Goal: Task Accomplishment & Management: Use online tool/utility

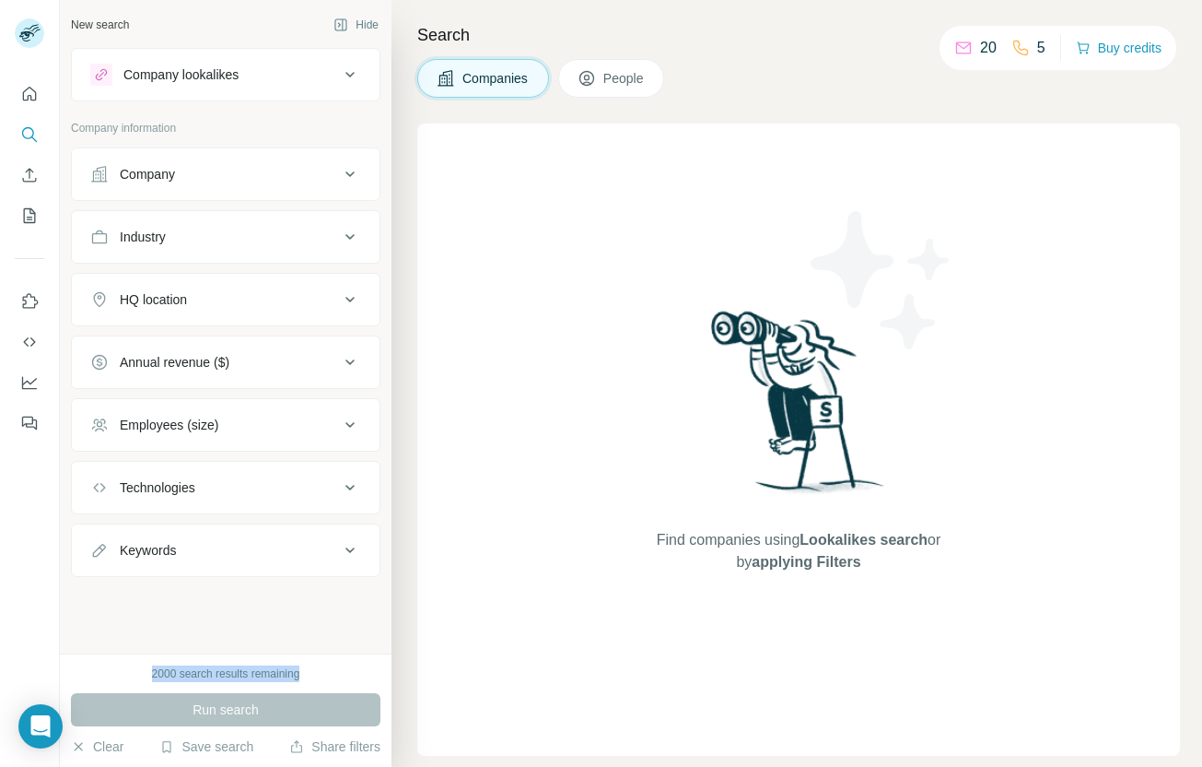
drag, startPoint x: 137, startPoint y: 675, endPoint x: 359, endPoint y: 675, distance: 222.1
click at [359, 675] on div "2000 search results remaining" at bounding box center [226, 673] width 310 height 17
drag, startPoint x: 119, startPoint y: 675, endPoint x: 323, endPoint y: 675, distance: 204.6
click at [323, 675] on div "2000 search results remaining" at bounding box center [226, 673] width 310 height 17
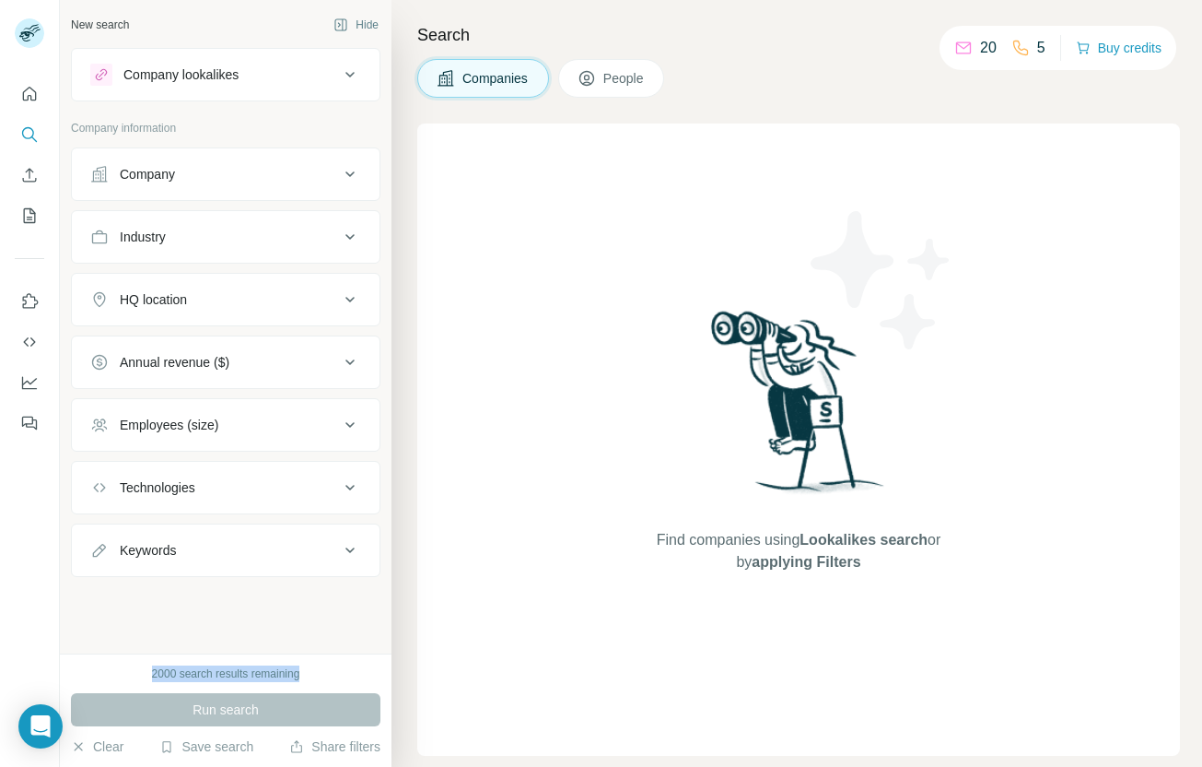
click at [323, 675] on div "2000 search results remaining" at bounding box center [226, 673] width 310 height 17
click at [1122, 32] on div "20 5 Buy credits" at bounding box center [1058, 48] width 237 height 44
click at [1112, 50] on button "Buy credits" at bounding box center [1119, 48] width 86 height 26
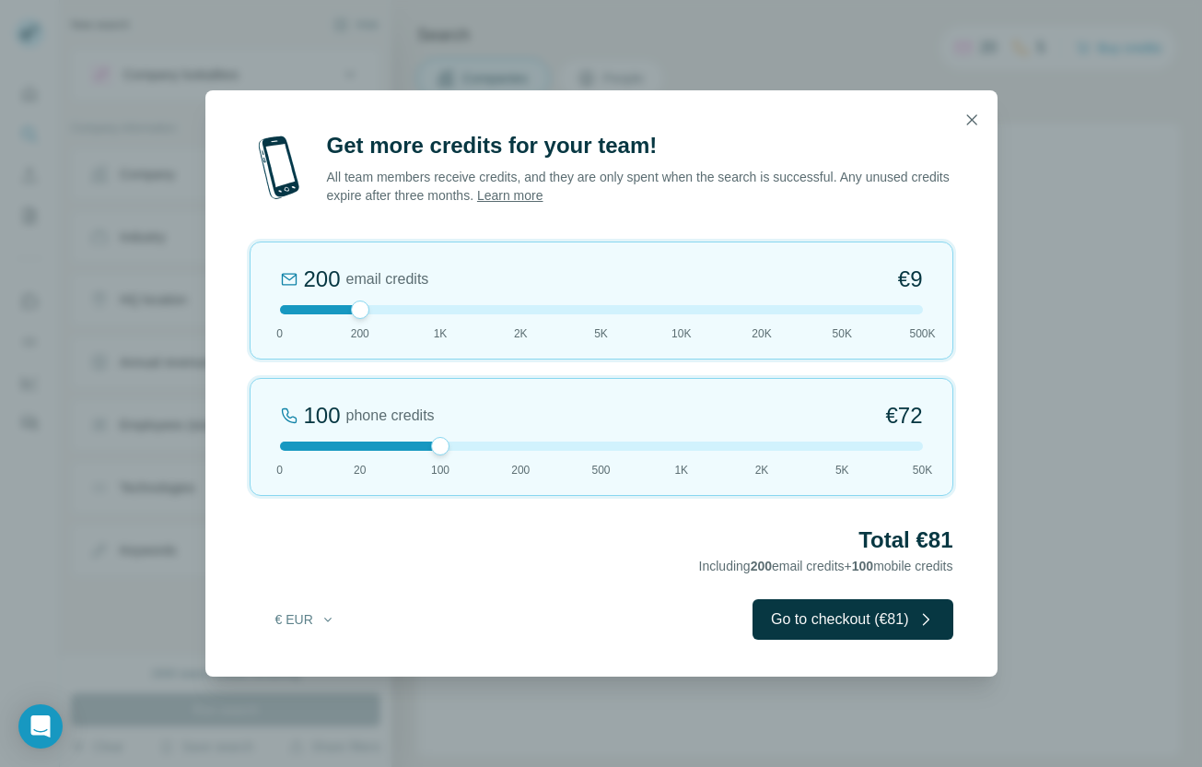
drag, startPoint x: 367, startPoint y: 444, endPoint x: 442, endPoint y: 444, distance: 75.6
click at [442, 444] on div at bounding box center [440, 446] width 18 height 18
drag, startPoint x: 358, startPoint y: 312, endPoint x: 302, endPoint y: 312, distance: 55.3
click at [302, 312] on div at bounding box center [601, 309] width 643 height 9
drag, startPoint x: 280, startPoint y: 309, endPoint x: 336, endPoint y: 309, distance: 56.2
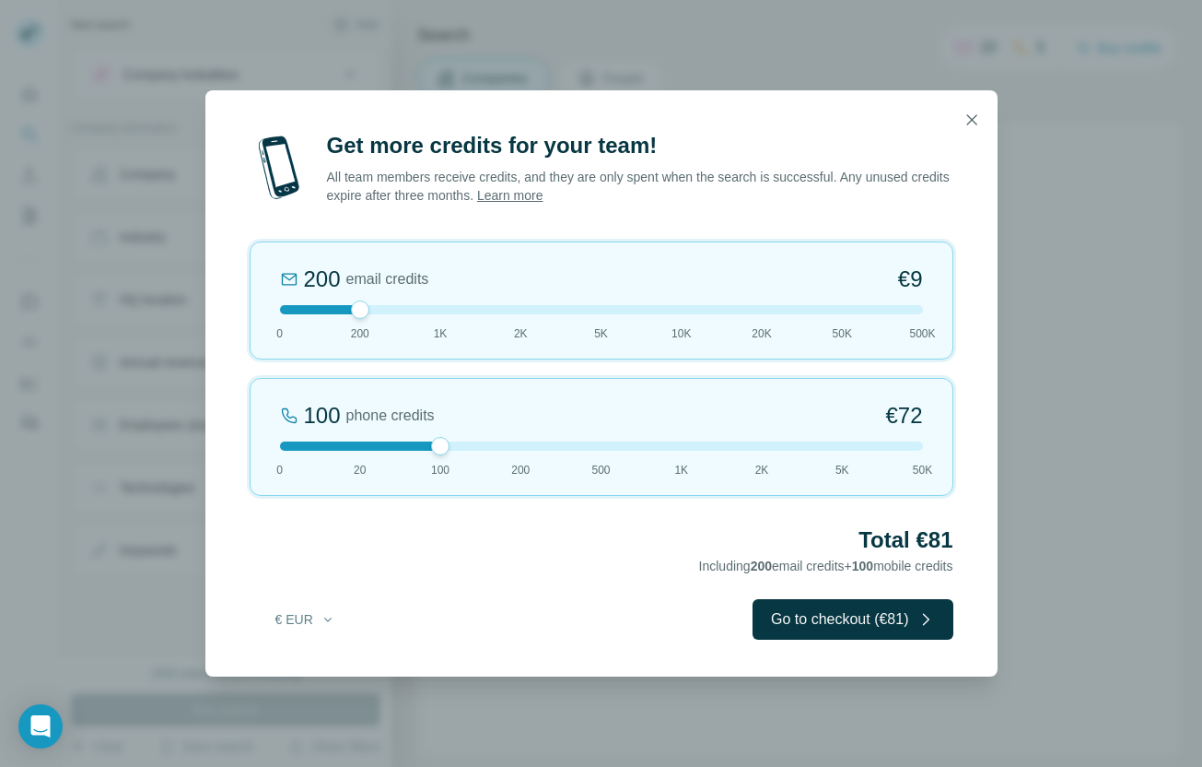
click at [336, 309] on div at bounding box center [601, 309] width 643 height 9
drag, startPoint x: 442, startPoint y: 444, endPoint x: 581, endPoint y: 441, distance: 139.2
click at [581, 441] on div at bounding box center [601, 445] width 643 height 9
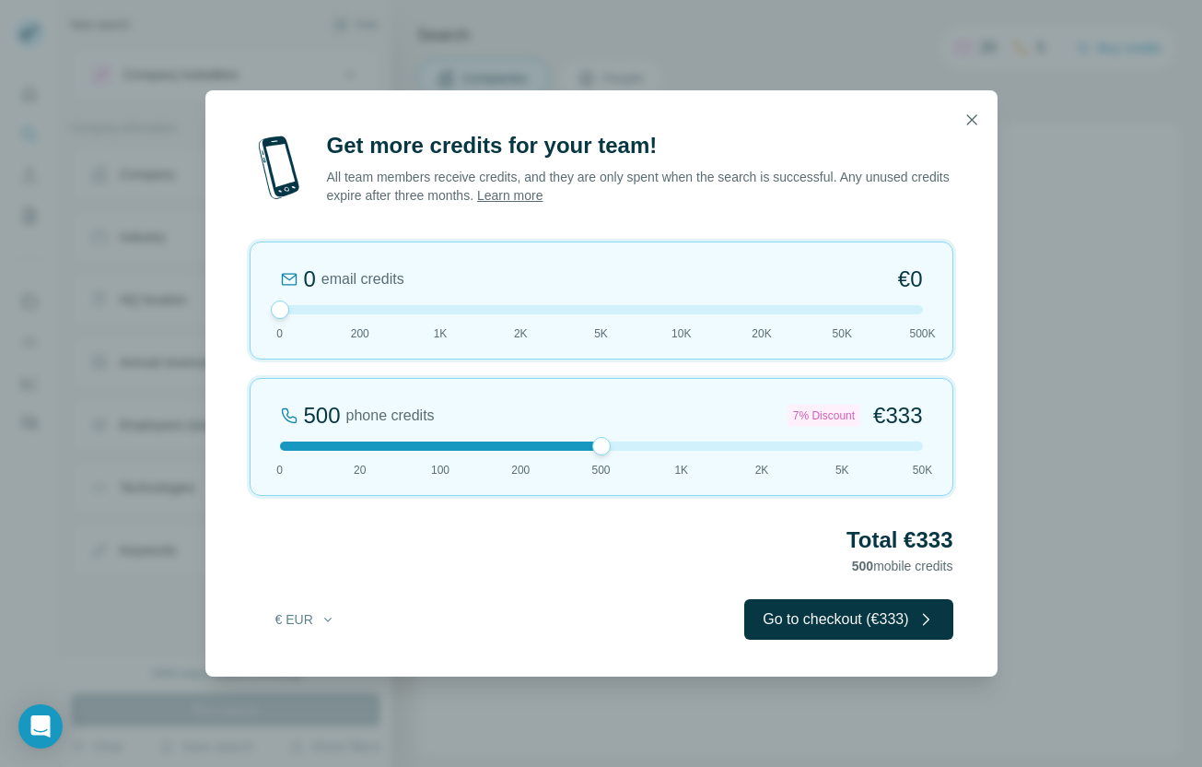
drag, startPoint x: 364, startPoint y: 311, endPoint x: 197, endPoint y: 312, distance: 166.8
click at [197, 312] on div "Get more credits for your team! All team members receive credits, and they are …" at bounding box center [601, 383] width 1202 height 767
click at [979, 123] on icon "button" at bounding box center [972, 120] width 18 height 18
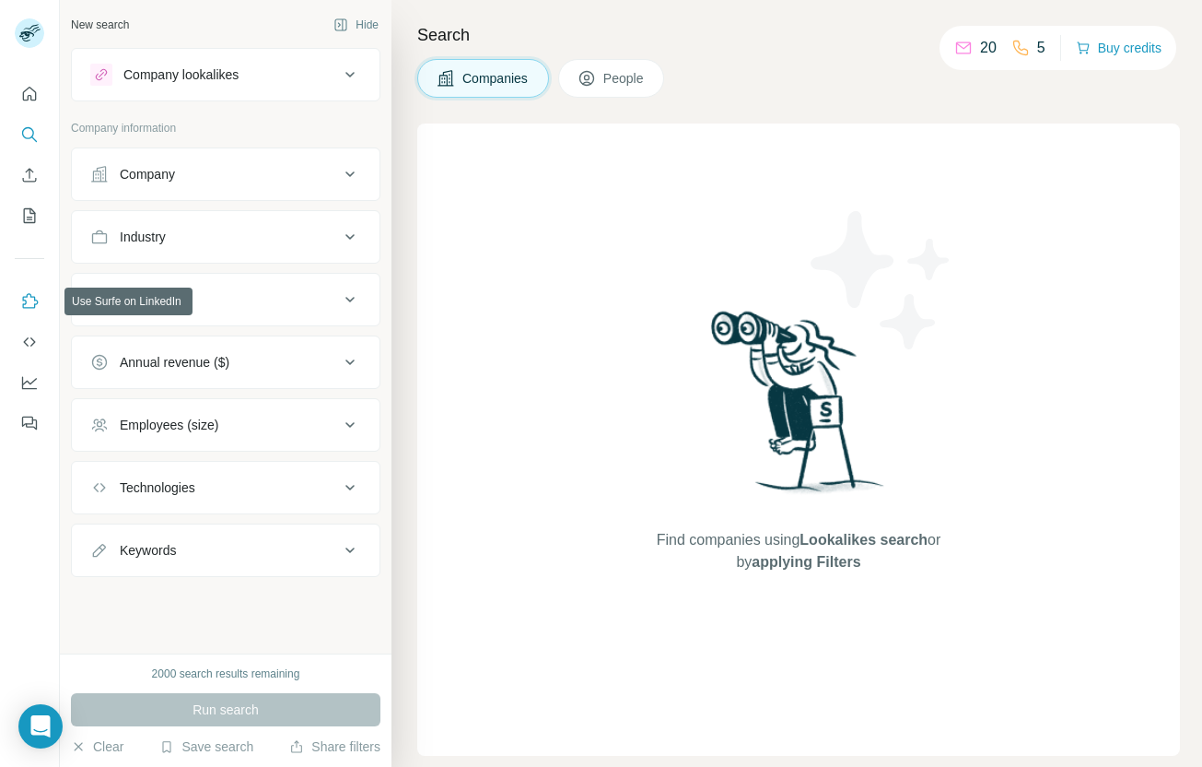
click at [28, 300] on icon "Use Surfe on LinkedIn" at bounding box center [29, 301] width 18 height 18
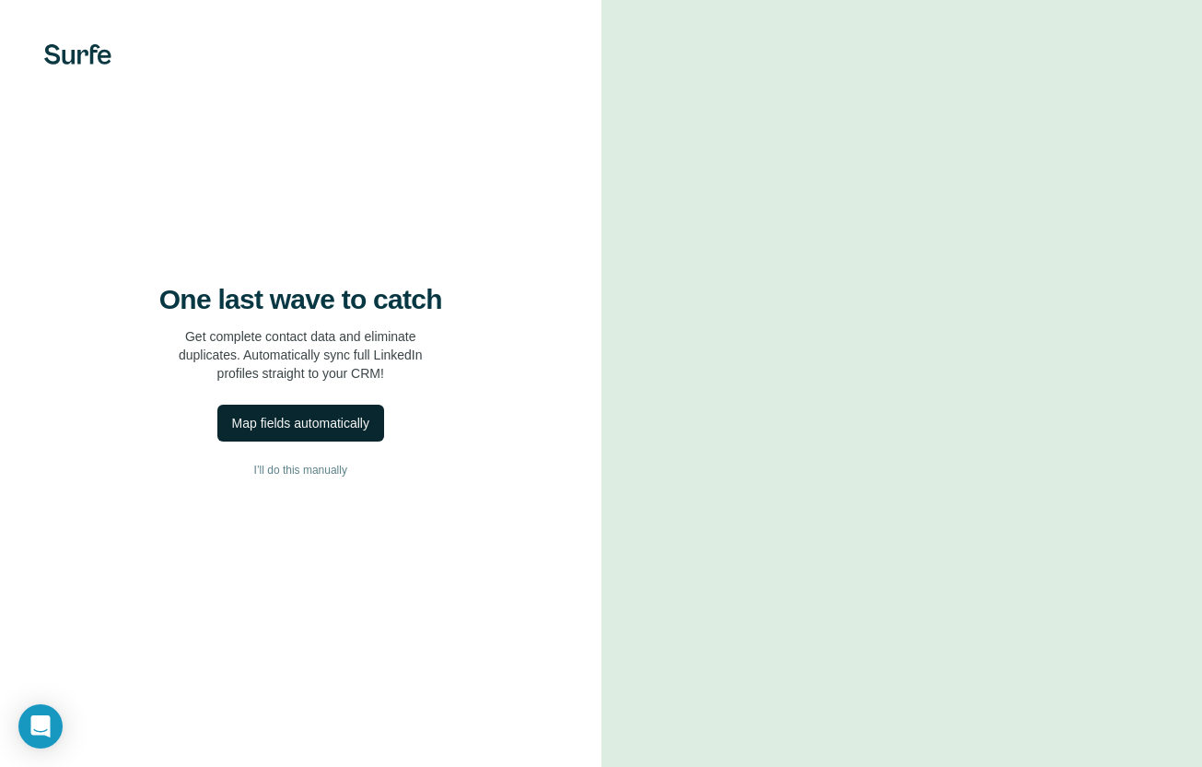
click at [328, 426] on div "Map fields automatically" at bounding box center [300, 423] width 137 height 18
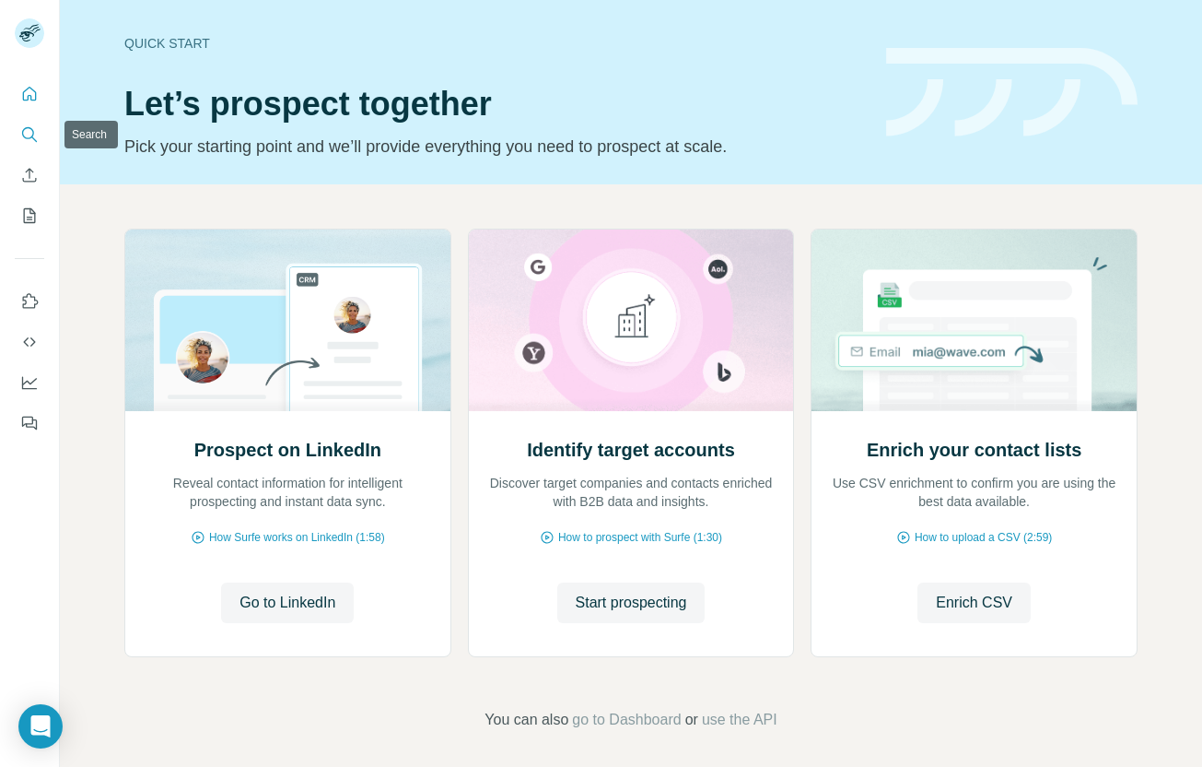
click at [29, 138] on icon "Search" at bounding box center [28, 133] width 12 height 12
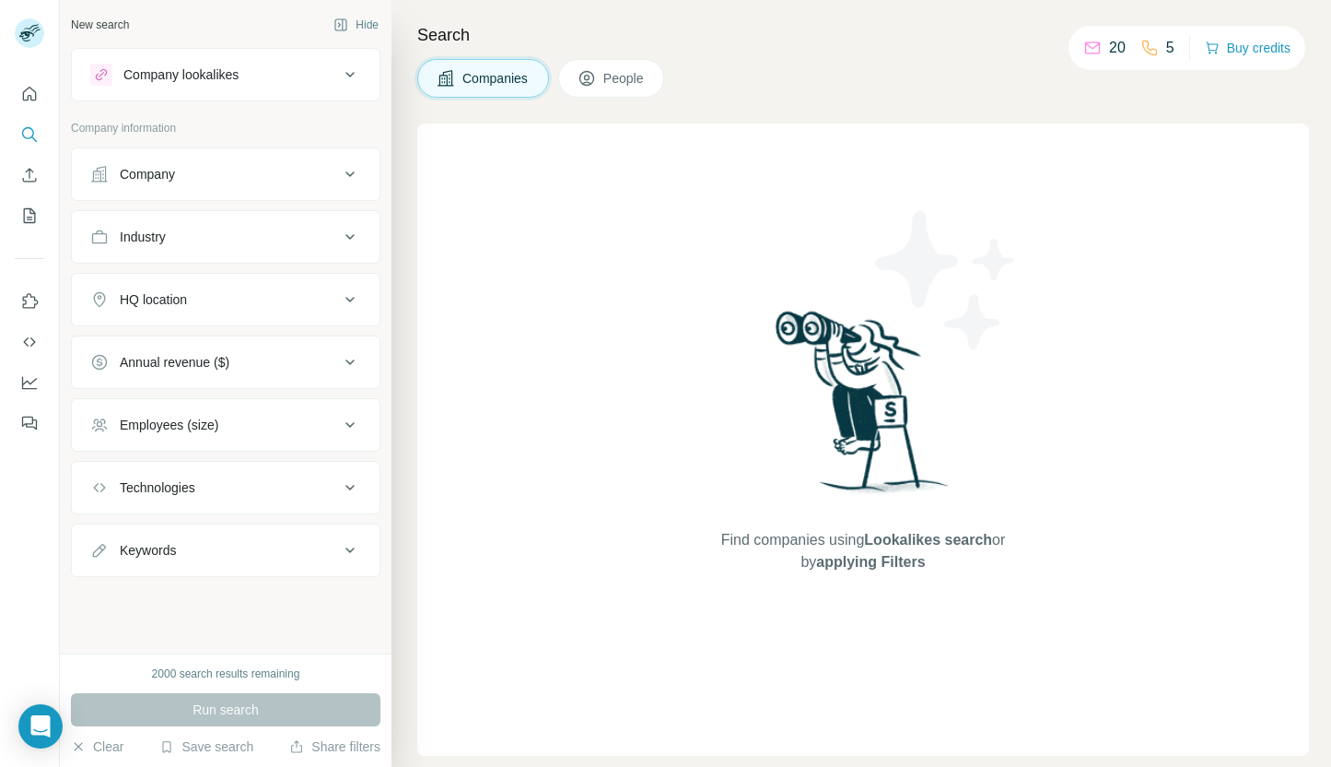
click at [352, 83] on icon at bounding box center [350, 75] width 22 height 22
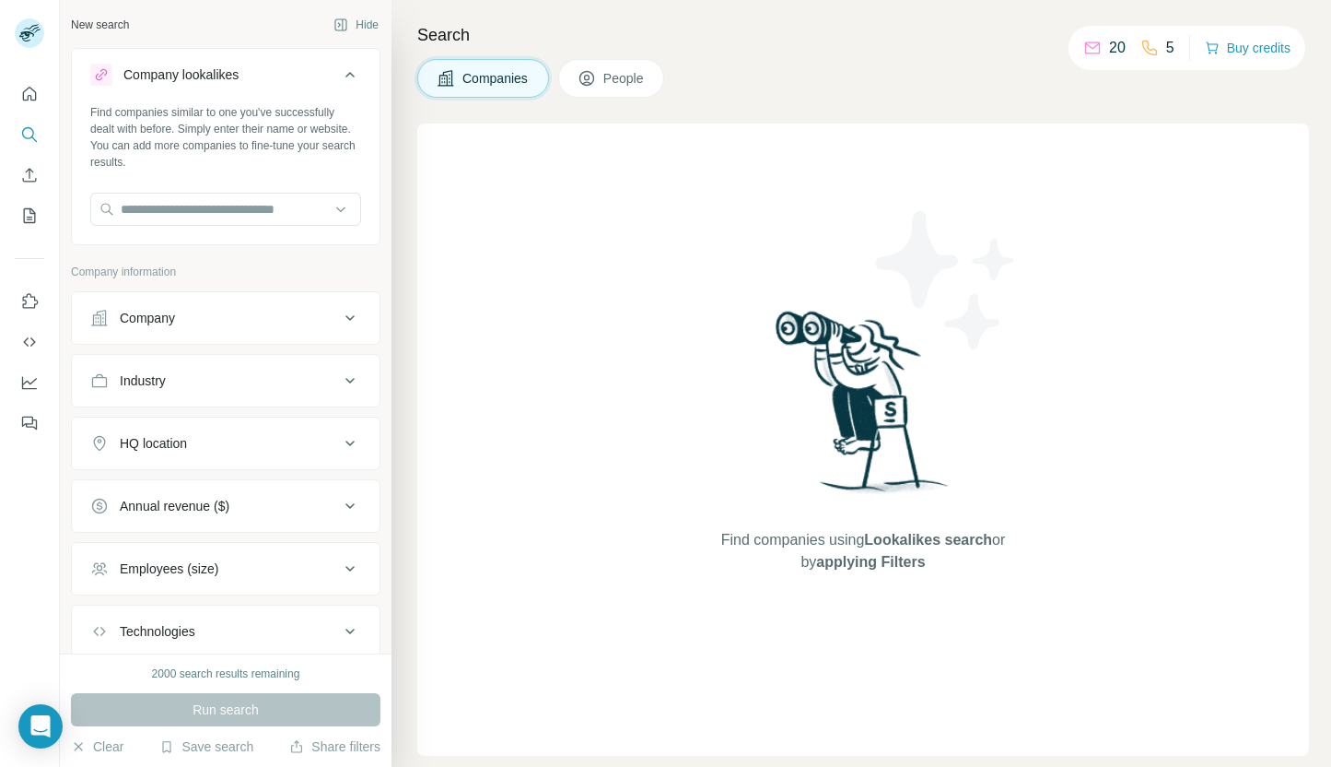
click at [346, 82] on icon at bounding box center [350, 75] width 22 height 22
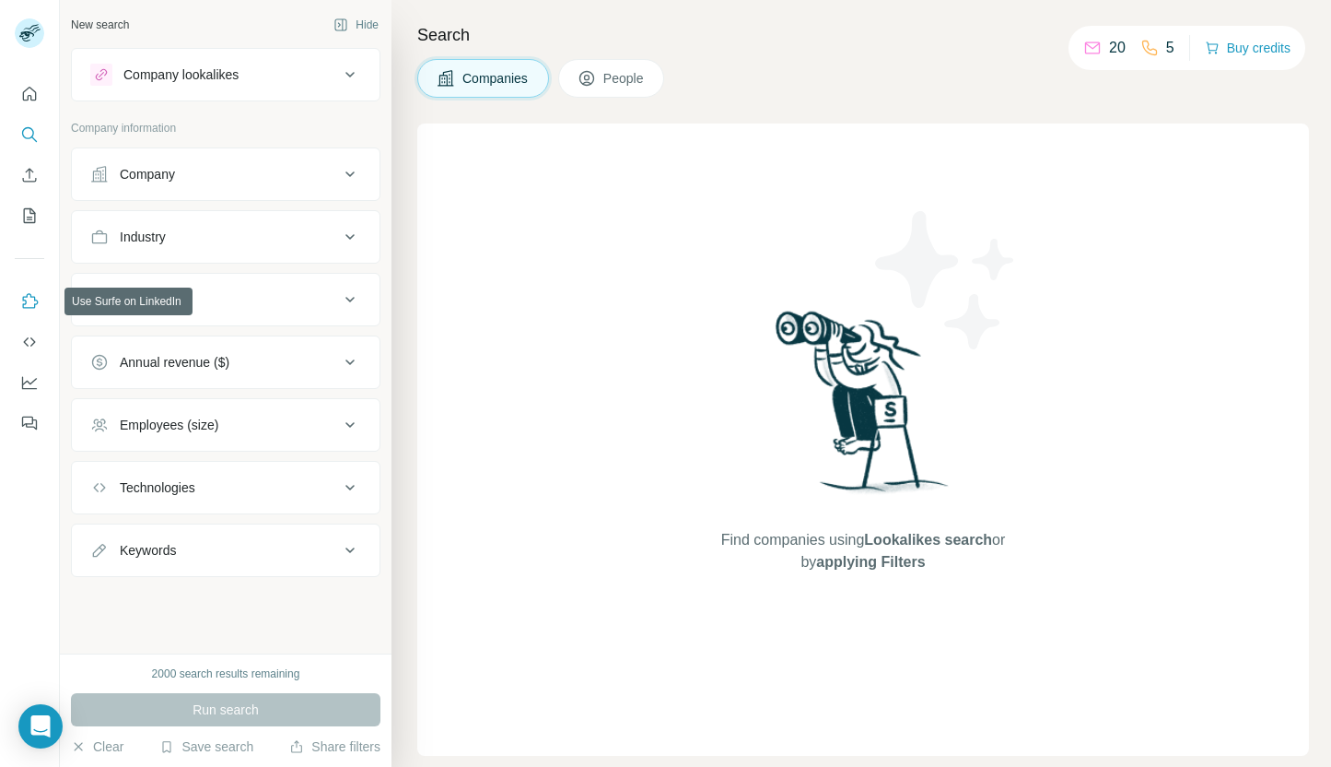
click at [33, 298] on icon "Use Surfe on LinkedIn" at bounding box center [29, 301] width 18 height 18
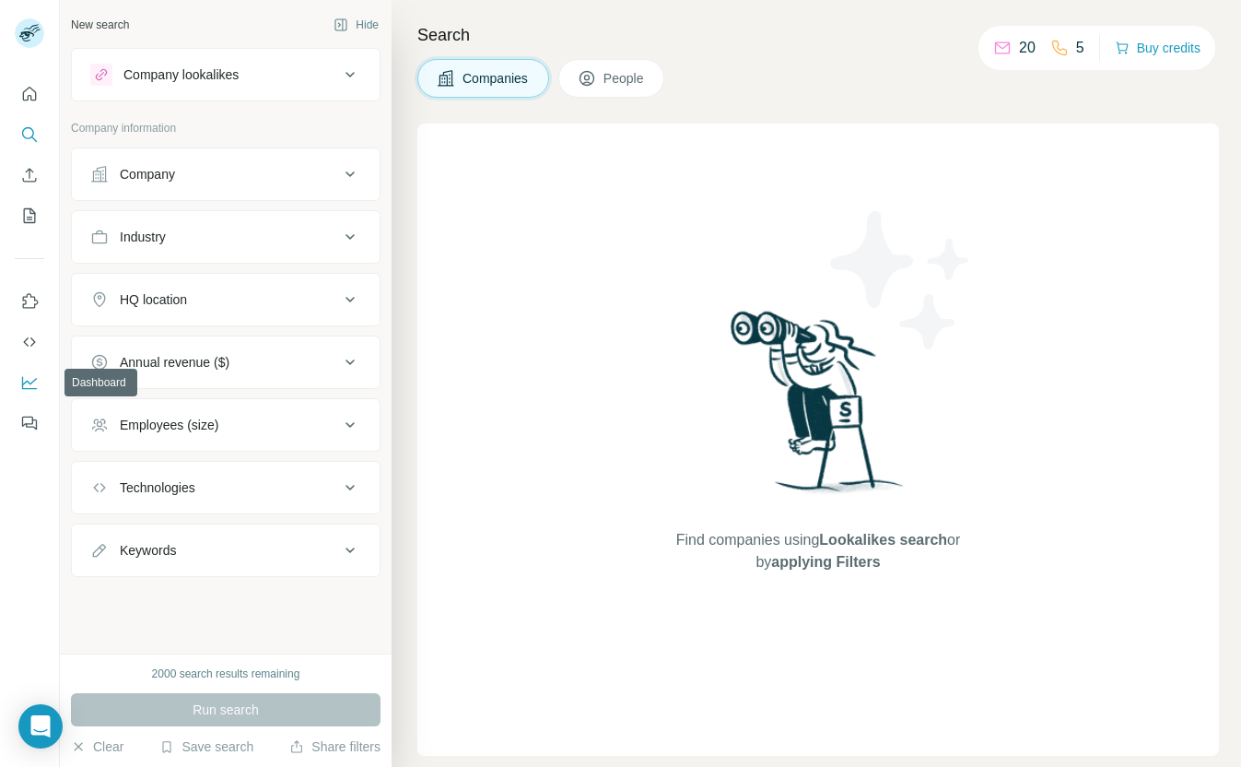
click at [30, 389] on icon "Dashboard" at bounding box center [29, 382] width 18 height 18
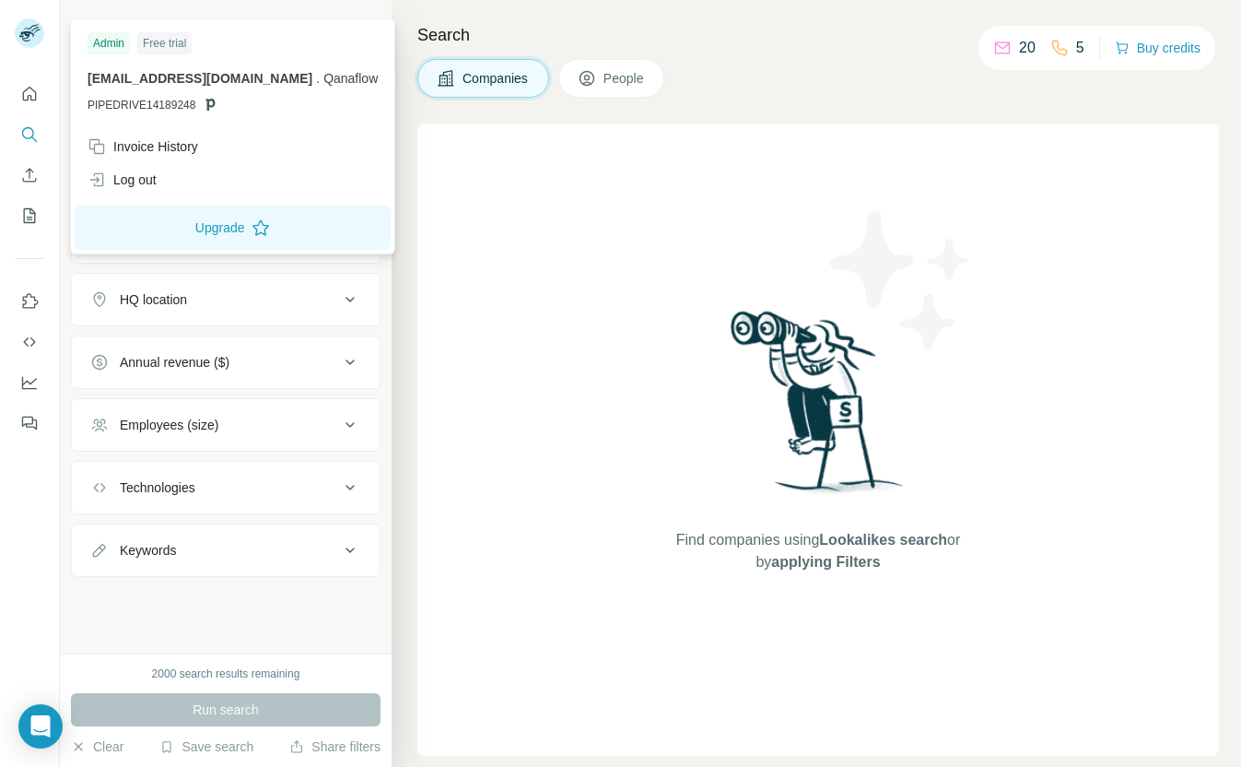
click at [34, 30] on rect at bounding box center [29, 32] width 29 height 29
click at [592, 78] on icon at bounding box center [586, 80] width 9 height 10
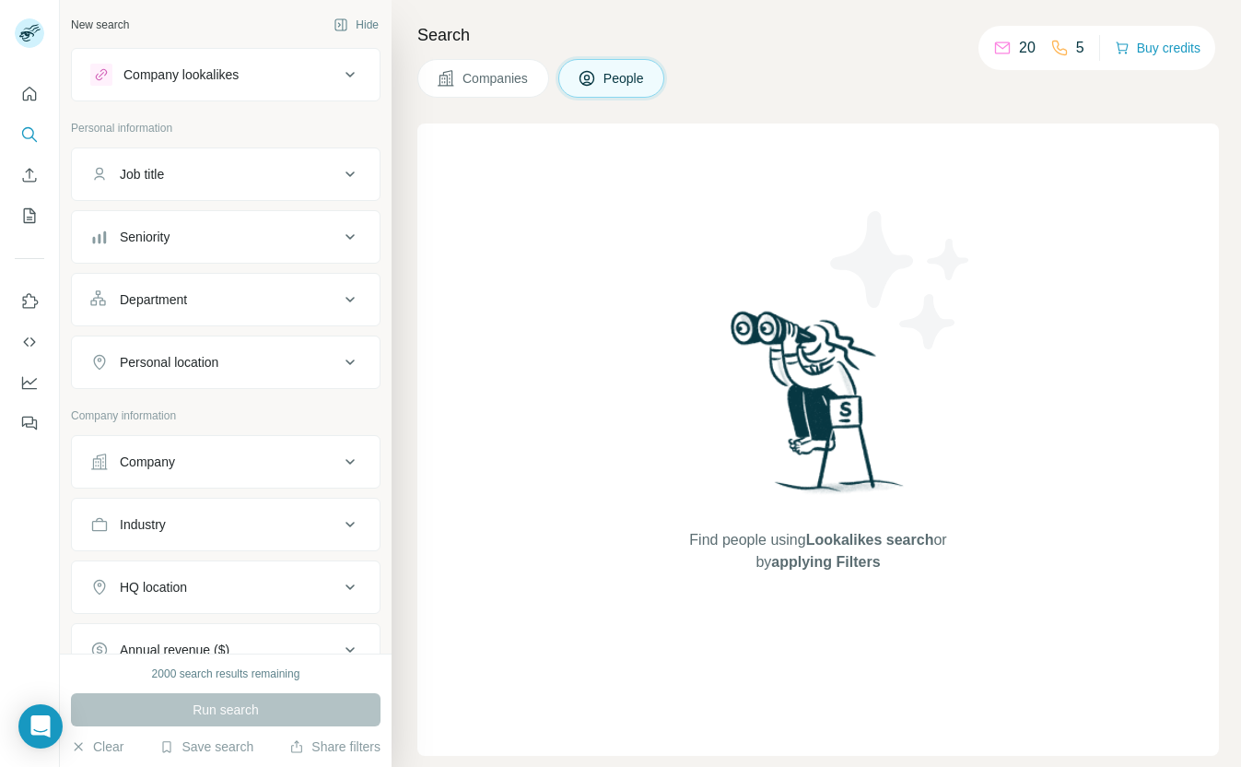
click at [513, 88] on button "Companies" at bounding box center [483, 78] width 132 height 39
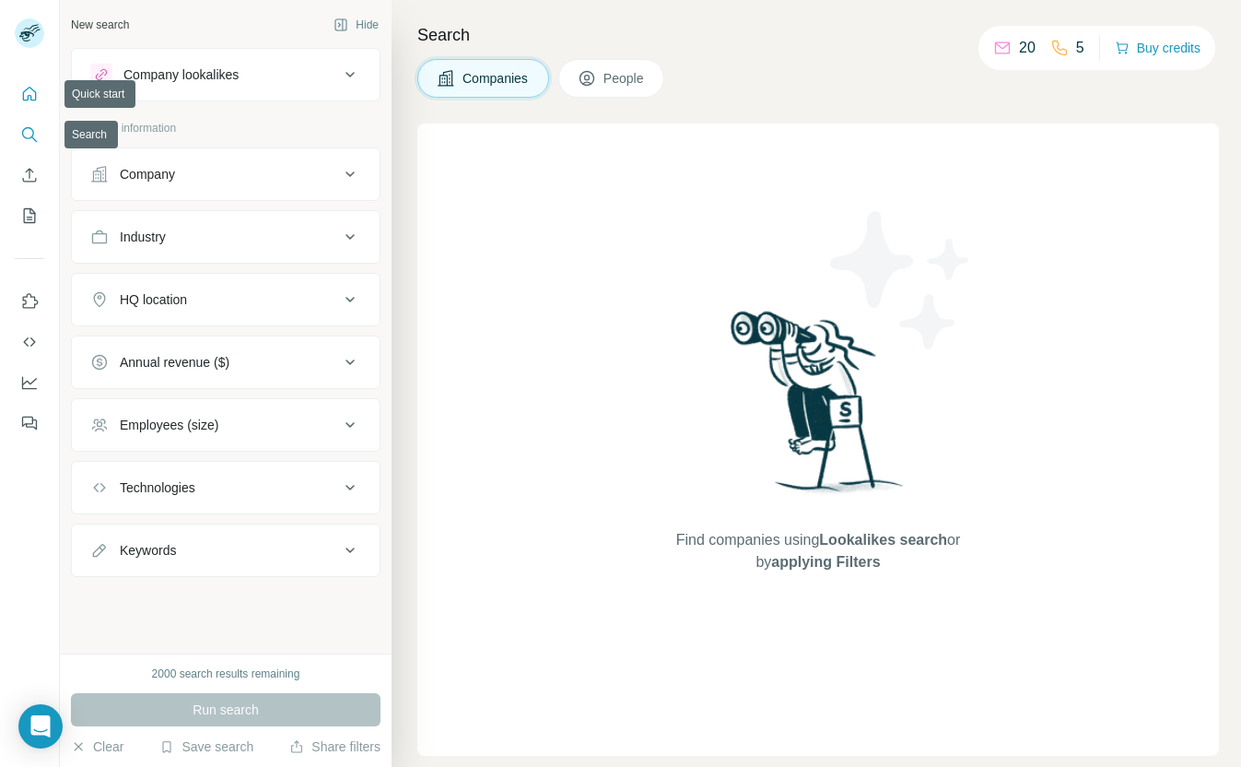
click at [28, 85] on icon "Quick start" at bounding box center [29, 94] width 18 height 18
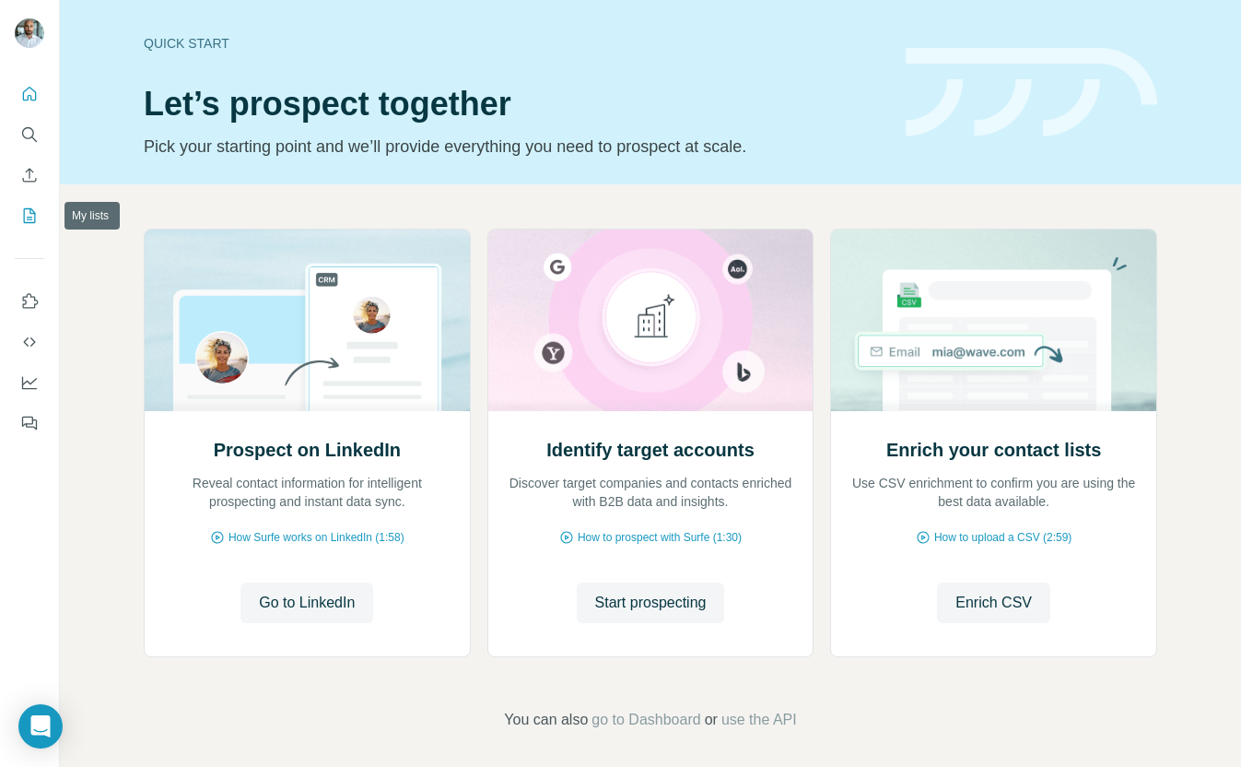
click at [31, 224] on icon "My lists" at bounding box center [29, 215] width 18 height 18
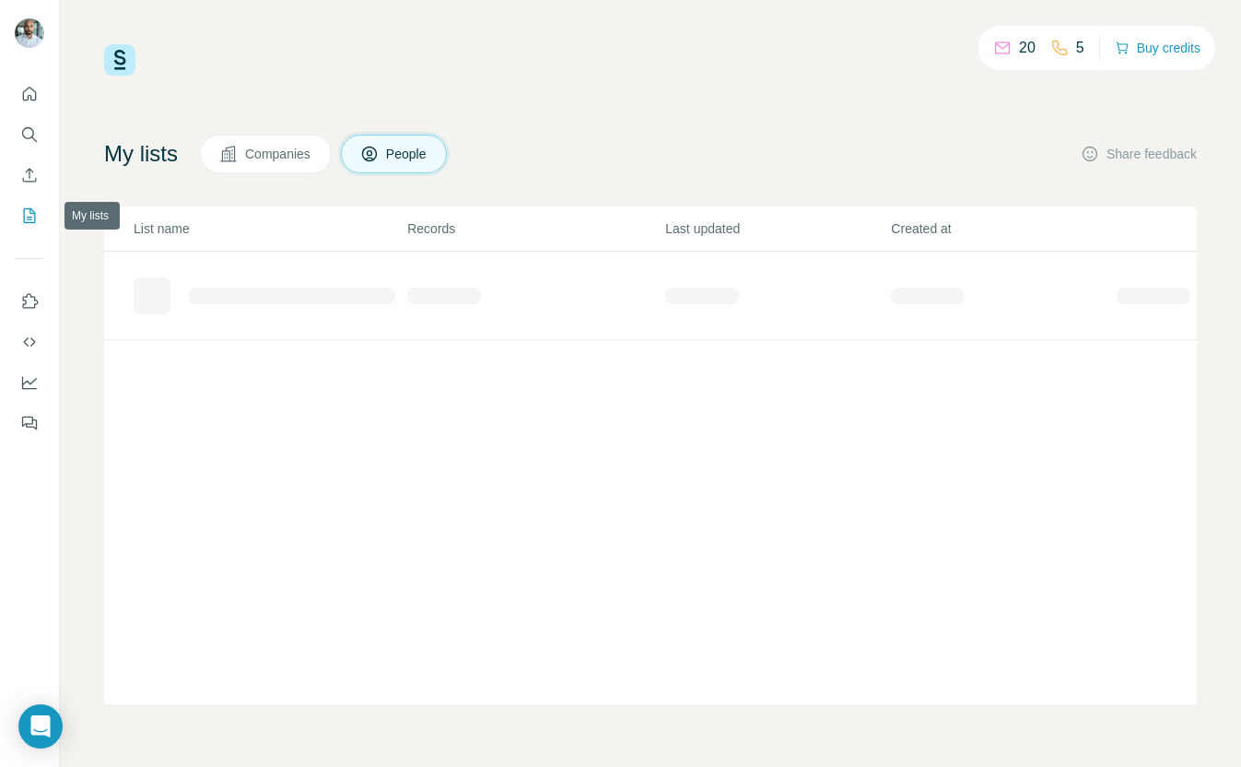
click at [29, 216] on icon "My lists" at bounding box center [29, 215] width 18 height 18
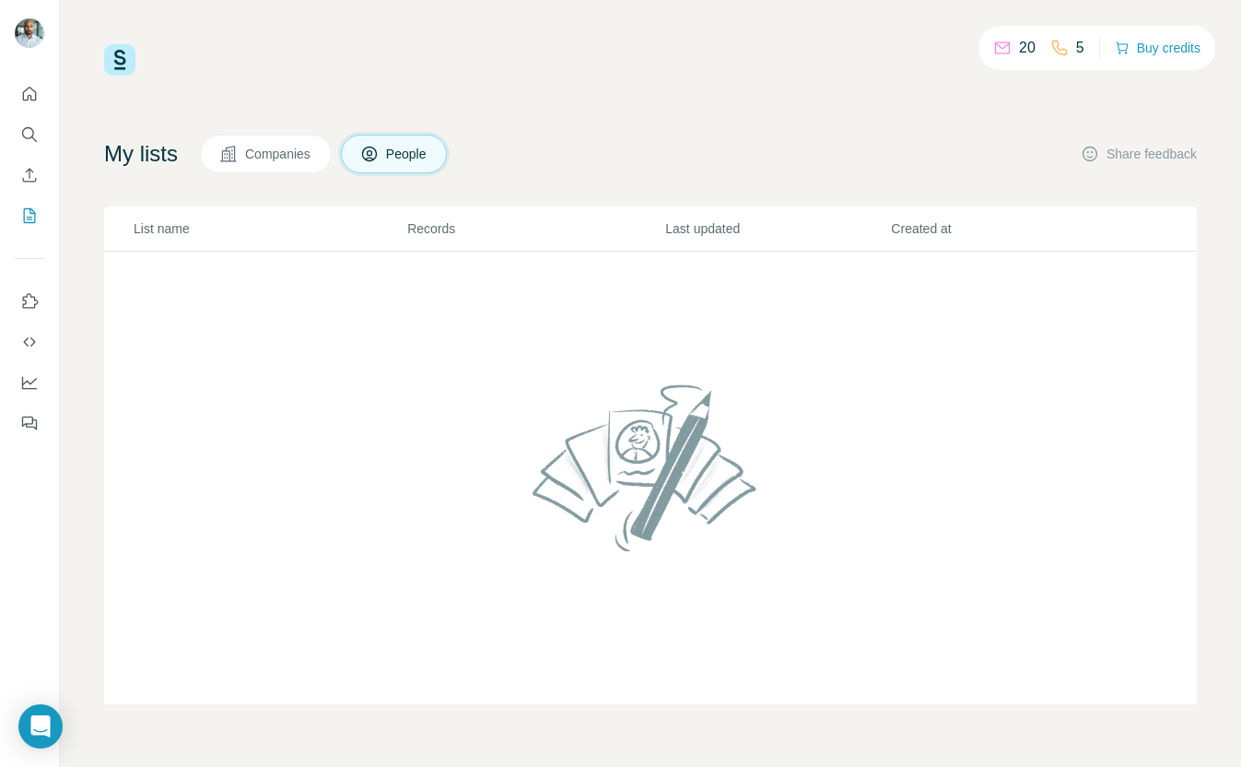
click at [285, 151] on span "Companies" at bounding box center [278, 154] width 67 height 18
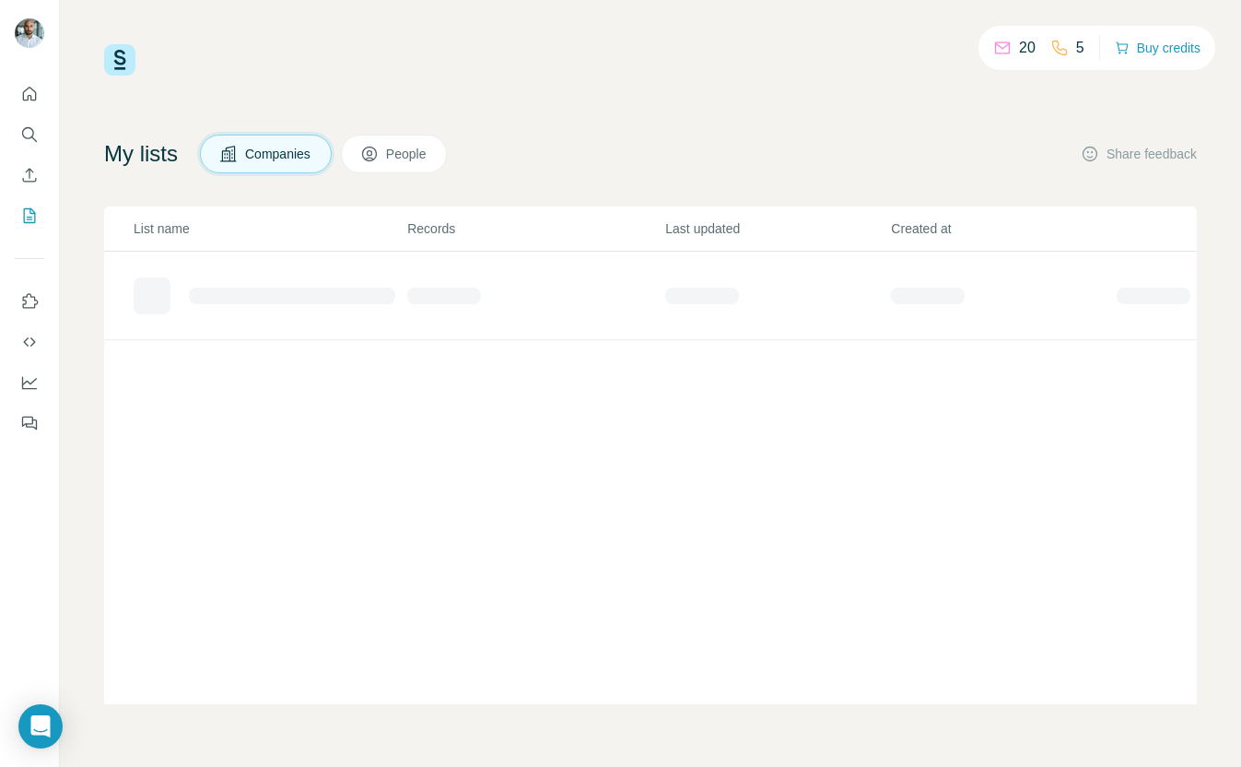
click at [254, 165] on button "Companies" at bounding box center [266, 154] width 132 height 39
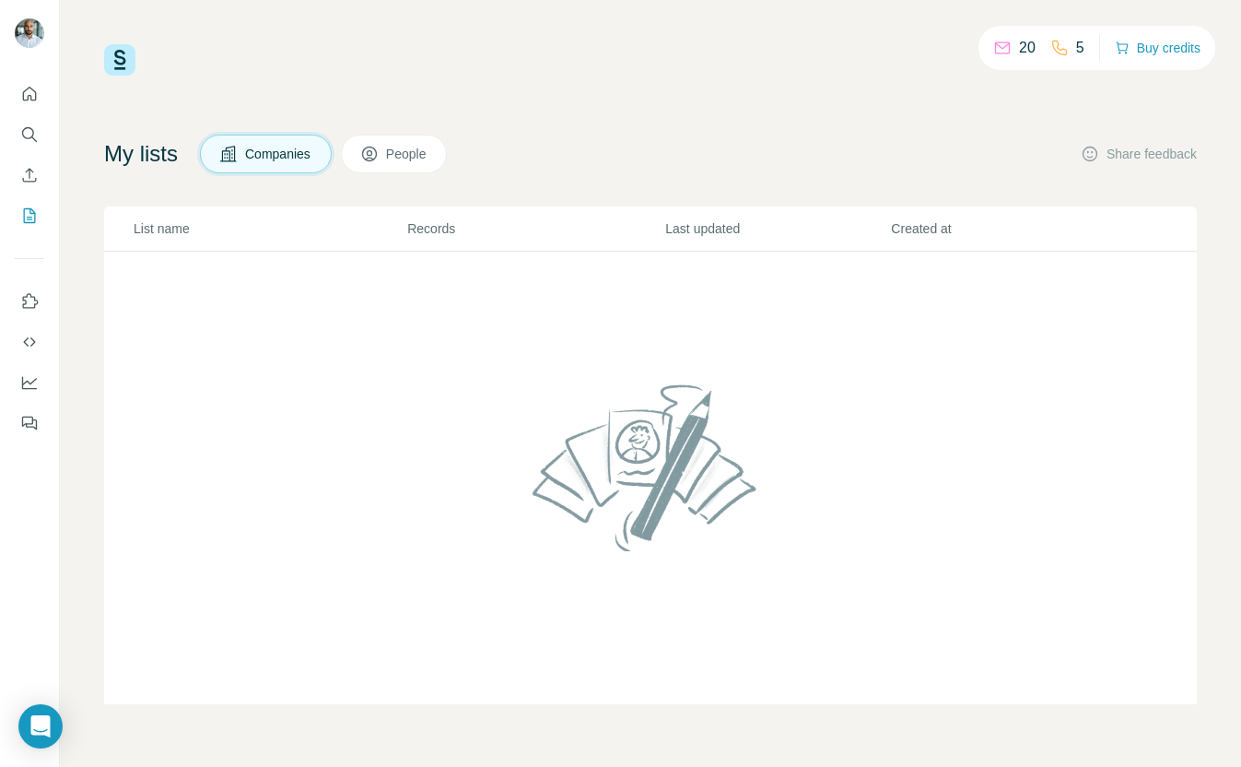
click at [378, 146] on icon at bounding box center [369, 154] width 18 height 18
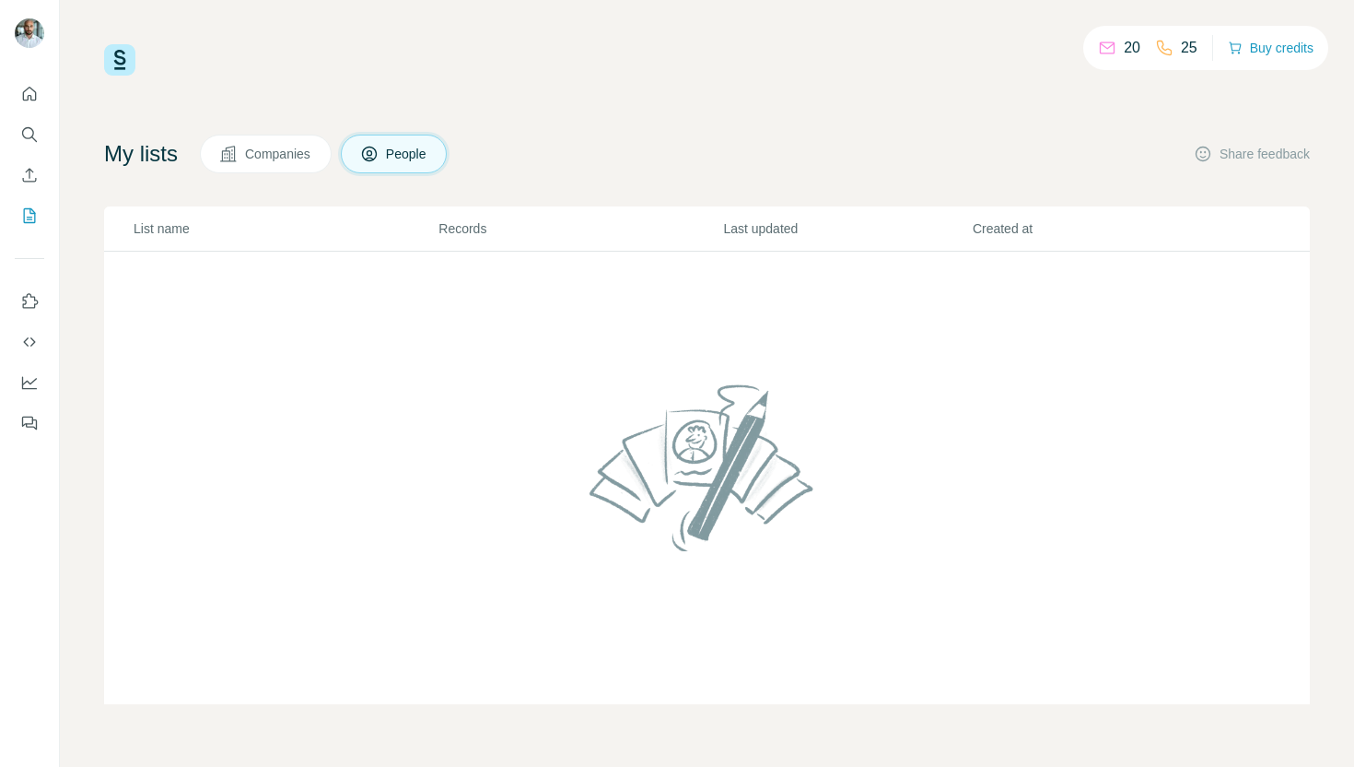
click at [300, 164] on button "Companies" at bounding box center [266, 154] width 132 height 39
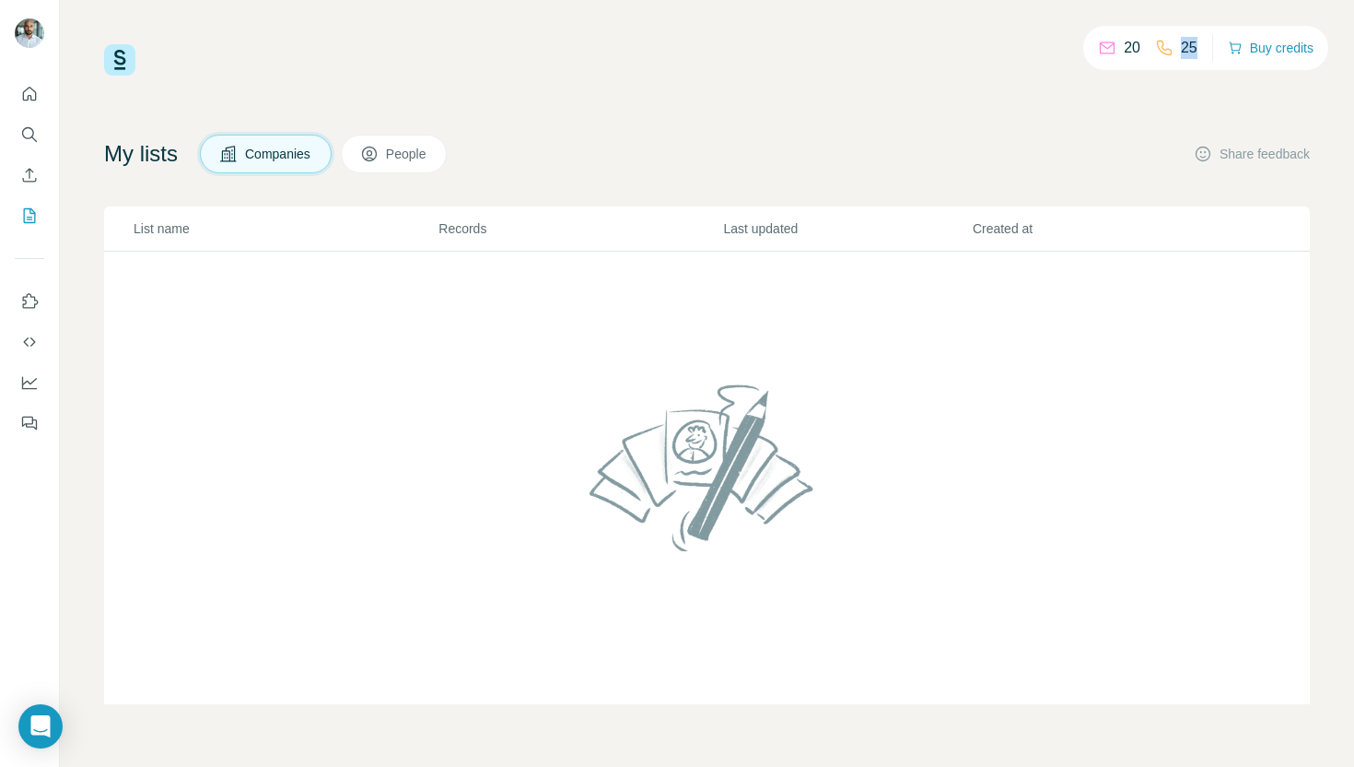
drag, startPoint x: 1155, startPoint y: 51, endPoint x: 1188, endPoint y: 56, distance: 32.7
click at [1188, 56] on div "25" at bounding box center [1176, 48] width 42 height 22
click at [1149, 107] on div "20 25 Buy credits My lists Companies People Share feedback List name Records La…" at bounding box center [707, 374] width 1206 height 660
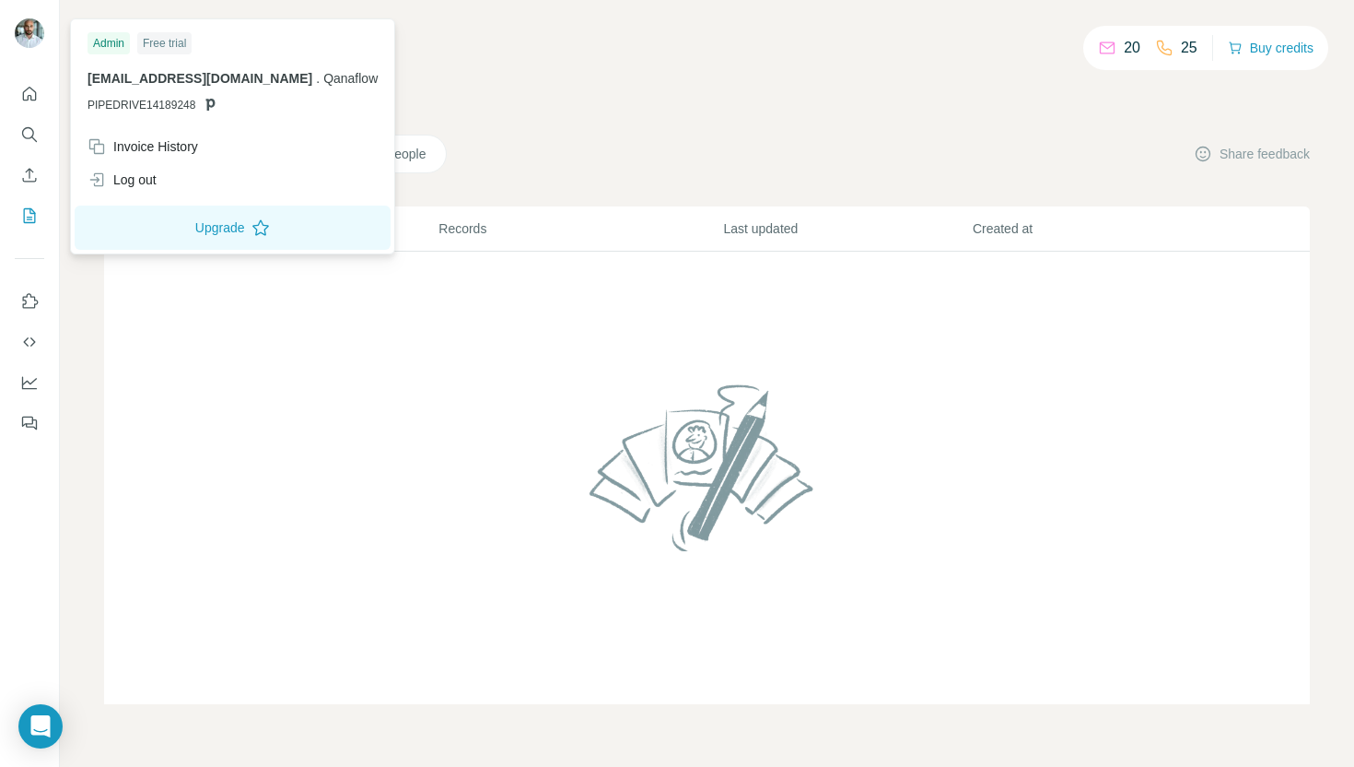
click at [37, 38] on img at bounding box center [29, 32] width 29 height 29
click at [1016, 86] on div "20 25 Buy credits My lists Companies People Share feedback List name Records La…" at bounding box center [707, 374] width 1206 height 660
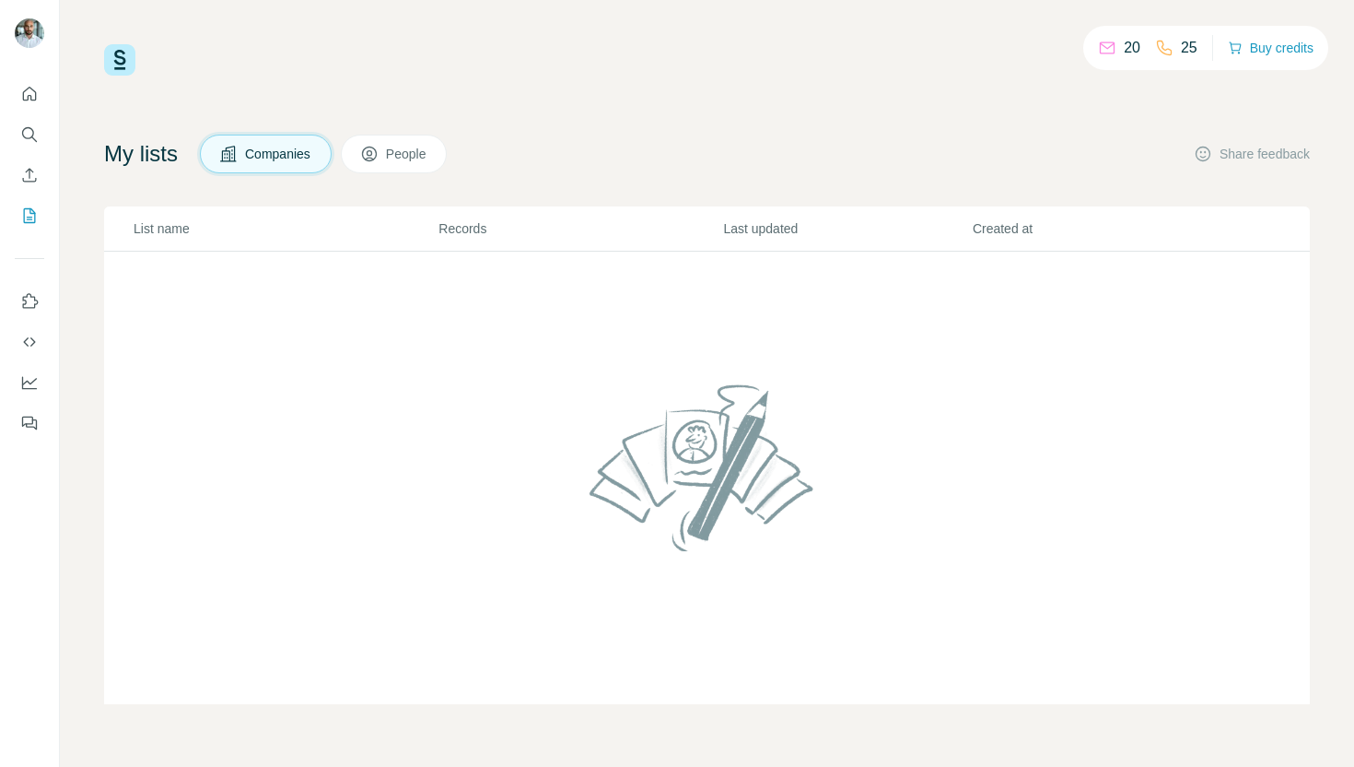
click at [425, 149] on span "People" at bounding box center [407, 154] width 42 height 18
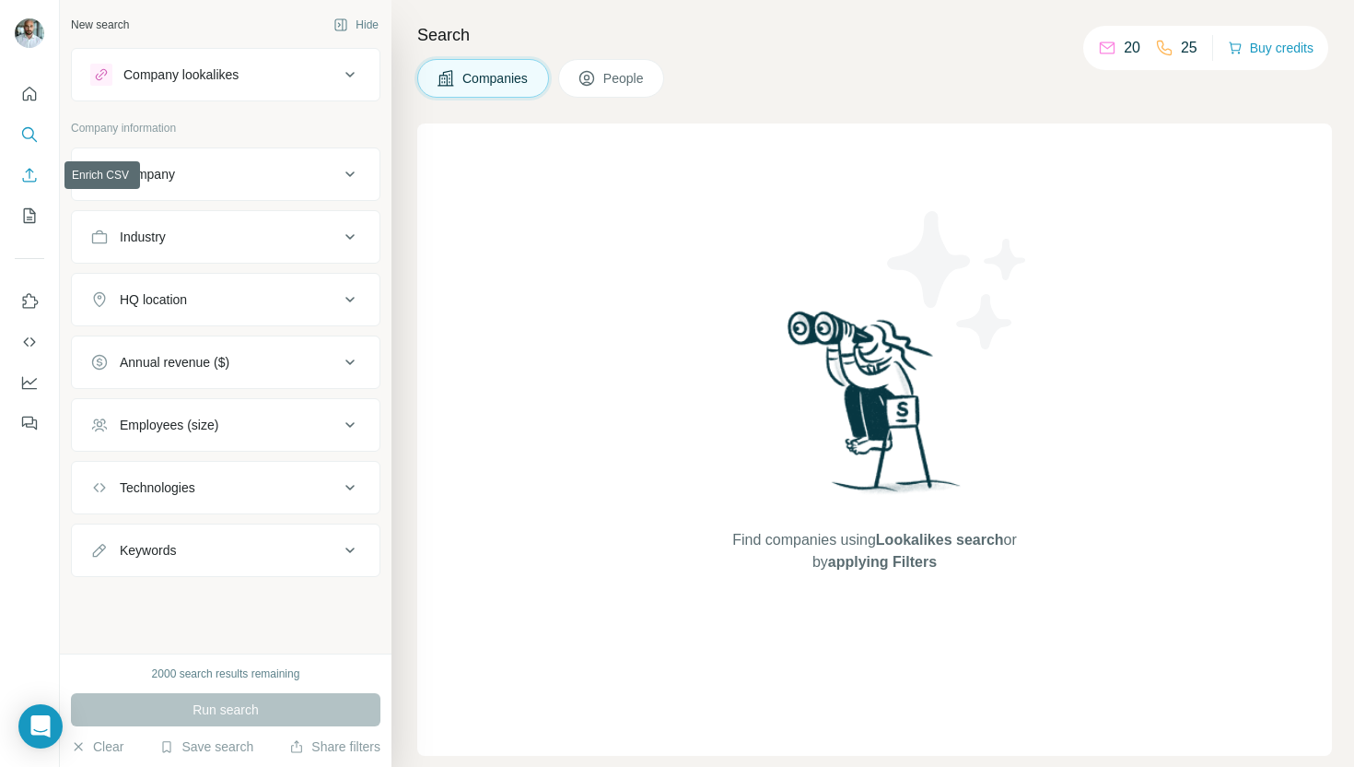
click at [29, 178] on icon "Enrich CSV" at bounding box center [29, 175] width 18 height 18
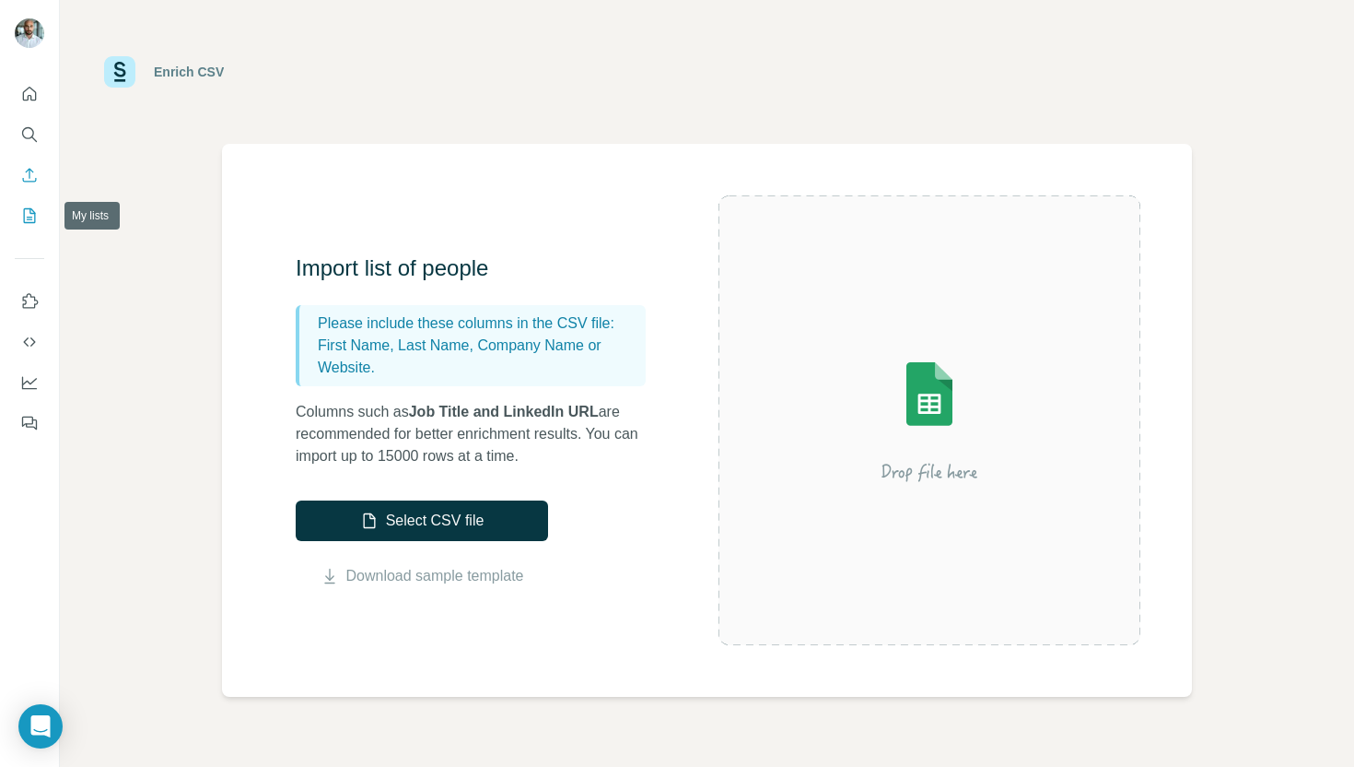
click at [33, 224] on icon "My lists" at bounding box center [29, 215] width 18 height 18
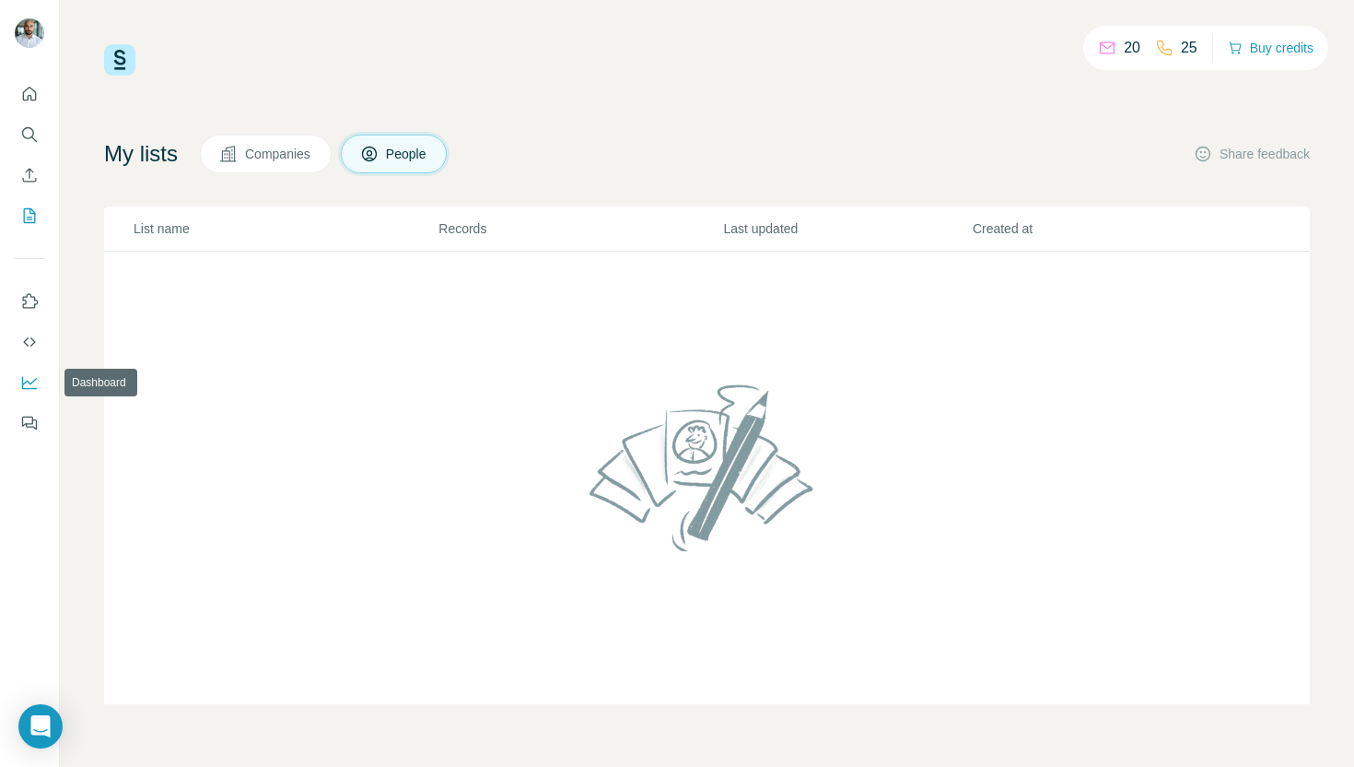
click at [33, 383] on icon "Dashboard" at bounding box center [29, 382] width 18 height 18
